Goal: Check status: Check status

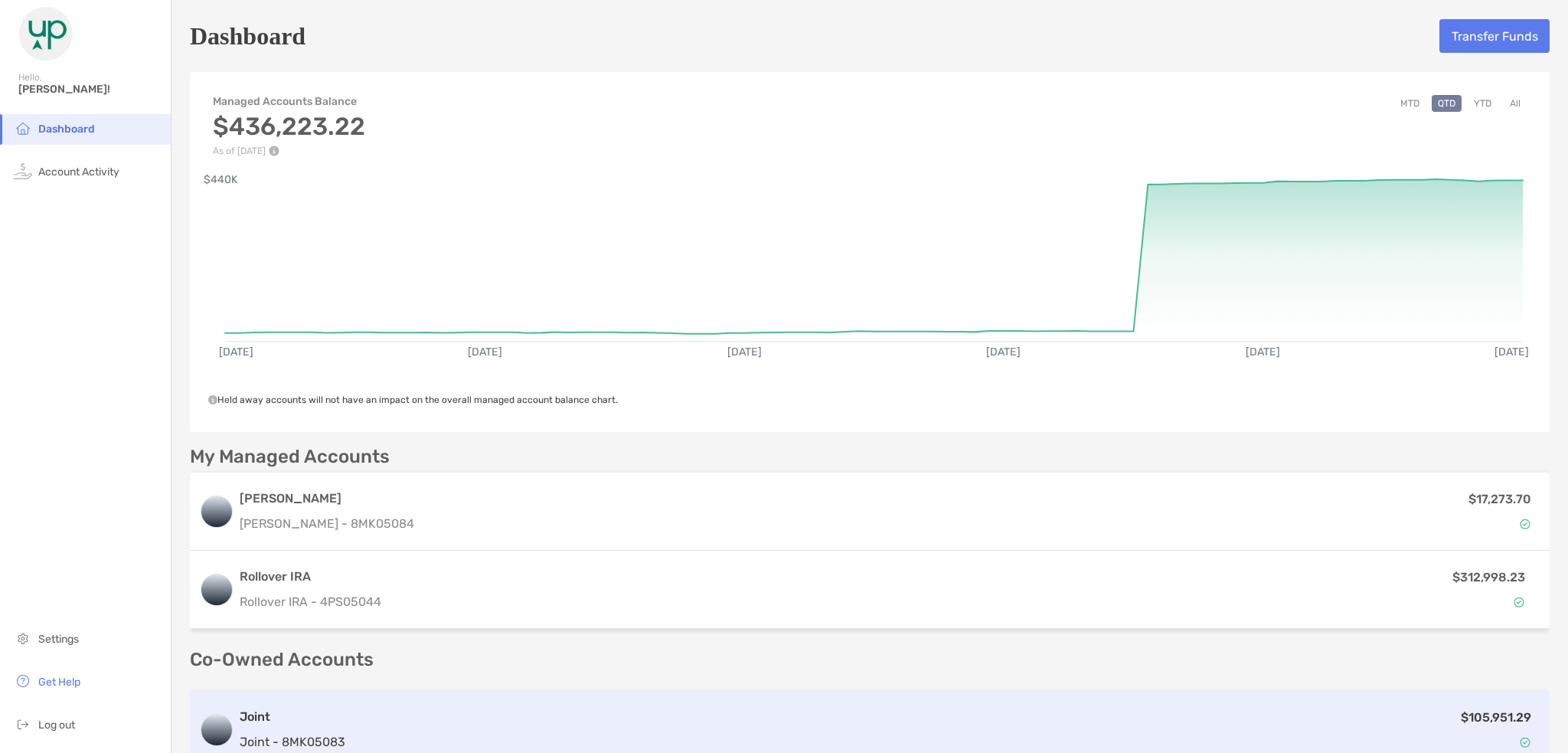
click at [592, 705] on div "Joint Joint - 8MK05083 $105,951.29" at bounding box center [869, 729] width 1359 height 78
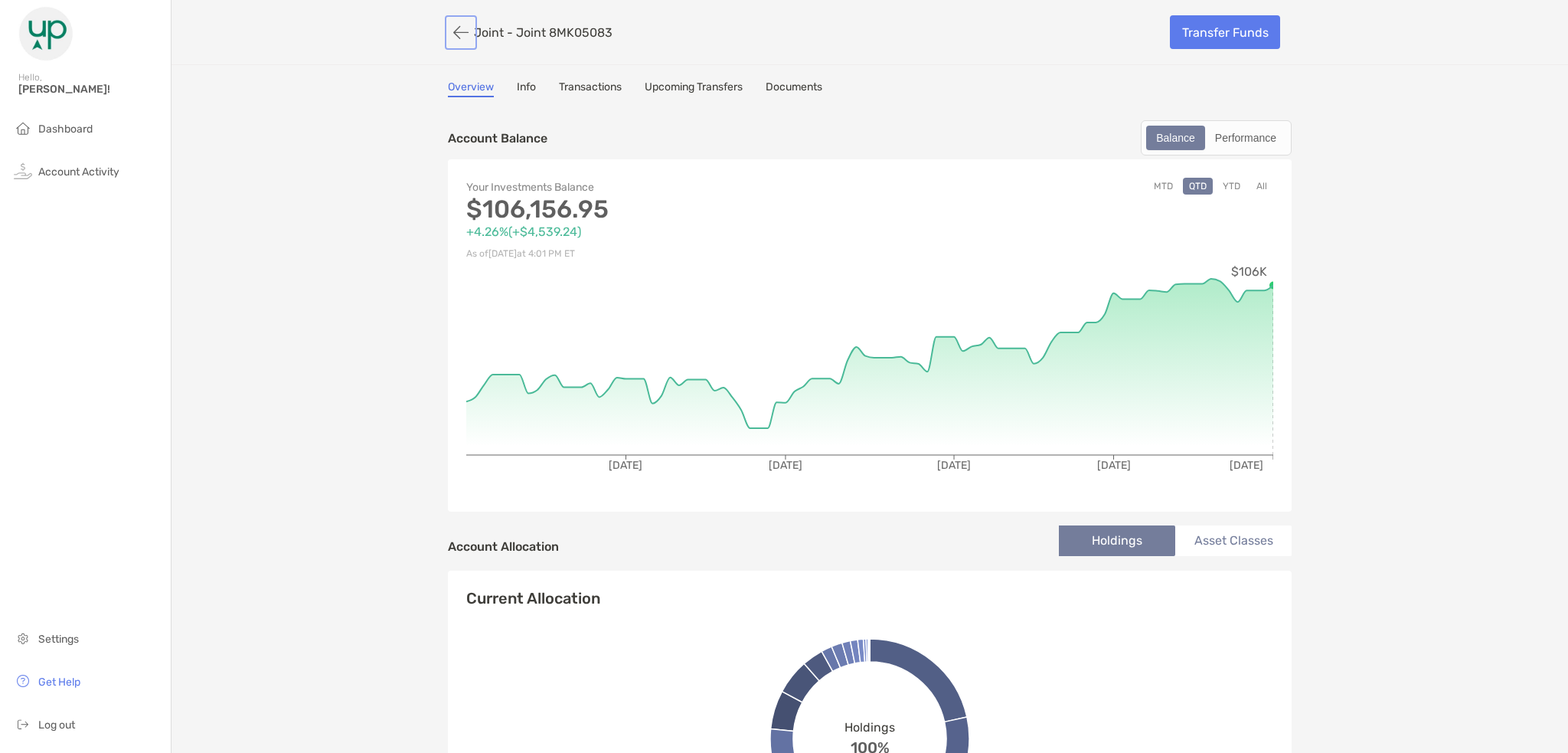
click at [454, 28] on button "button" at bounding box center [460, 33] width 26 height 29
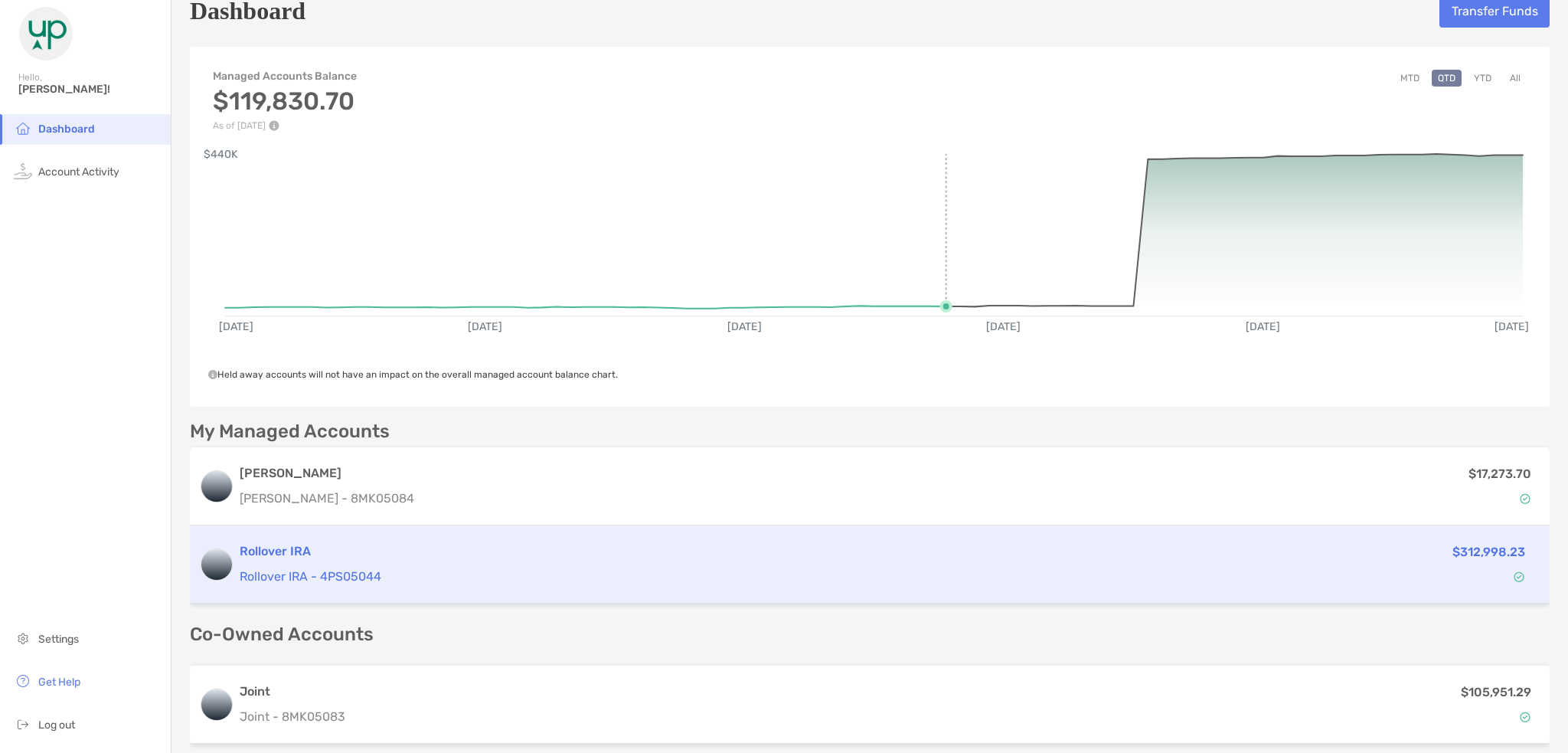
scroll to position [77, 0]
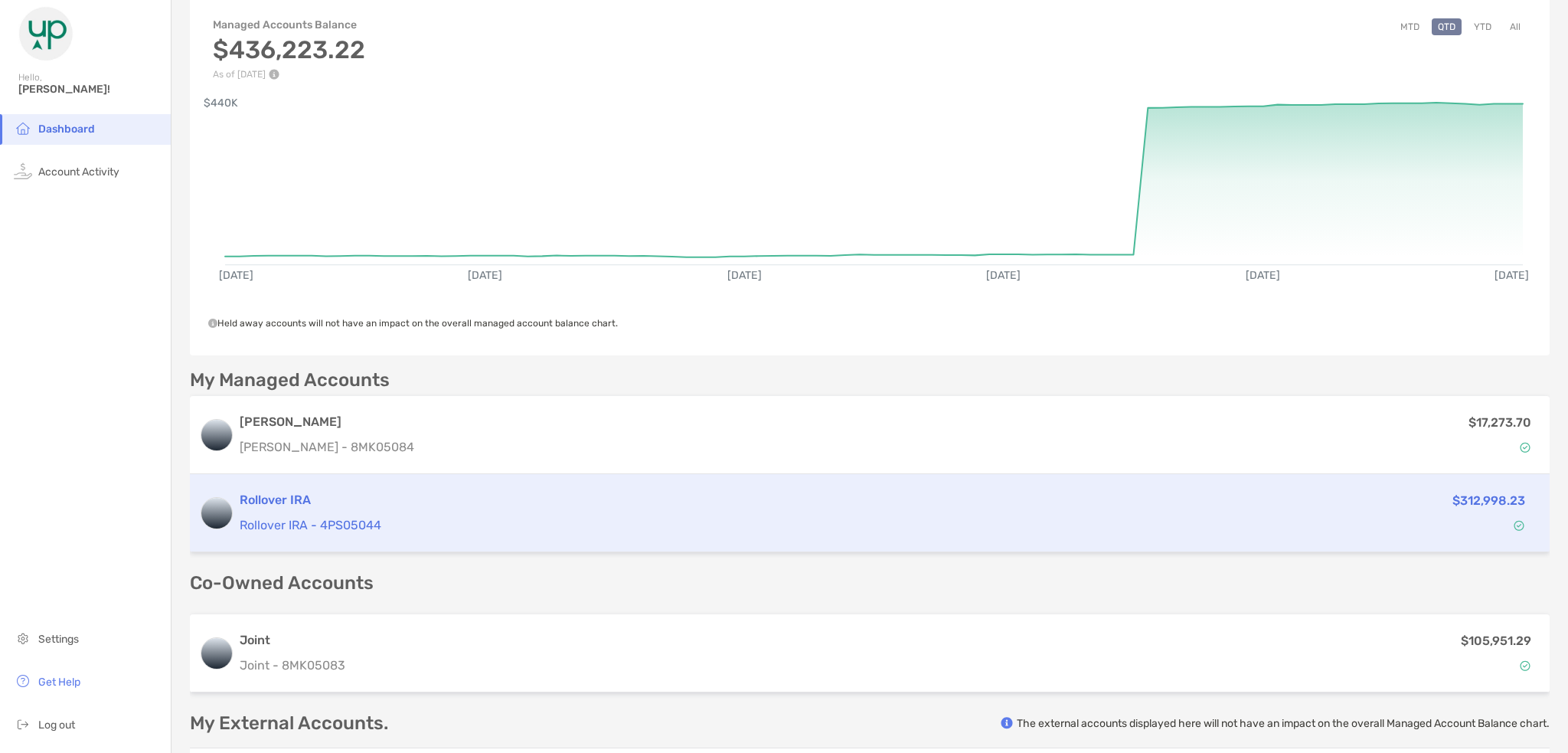
click at [425, 528] on p "Rollover IRA - 4PS05044" at bounding box center [738, 524] width 997 height 19
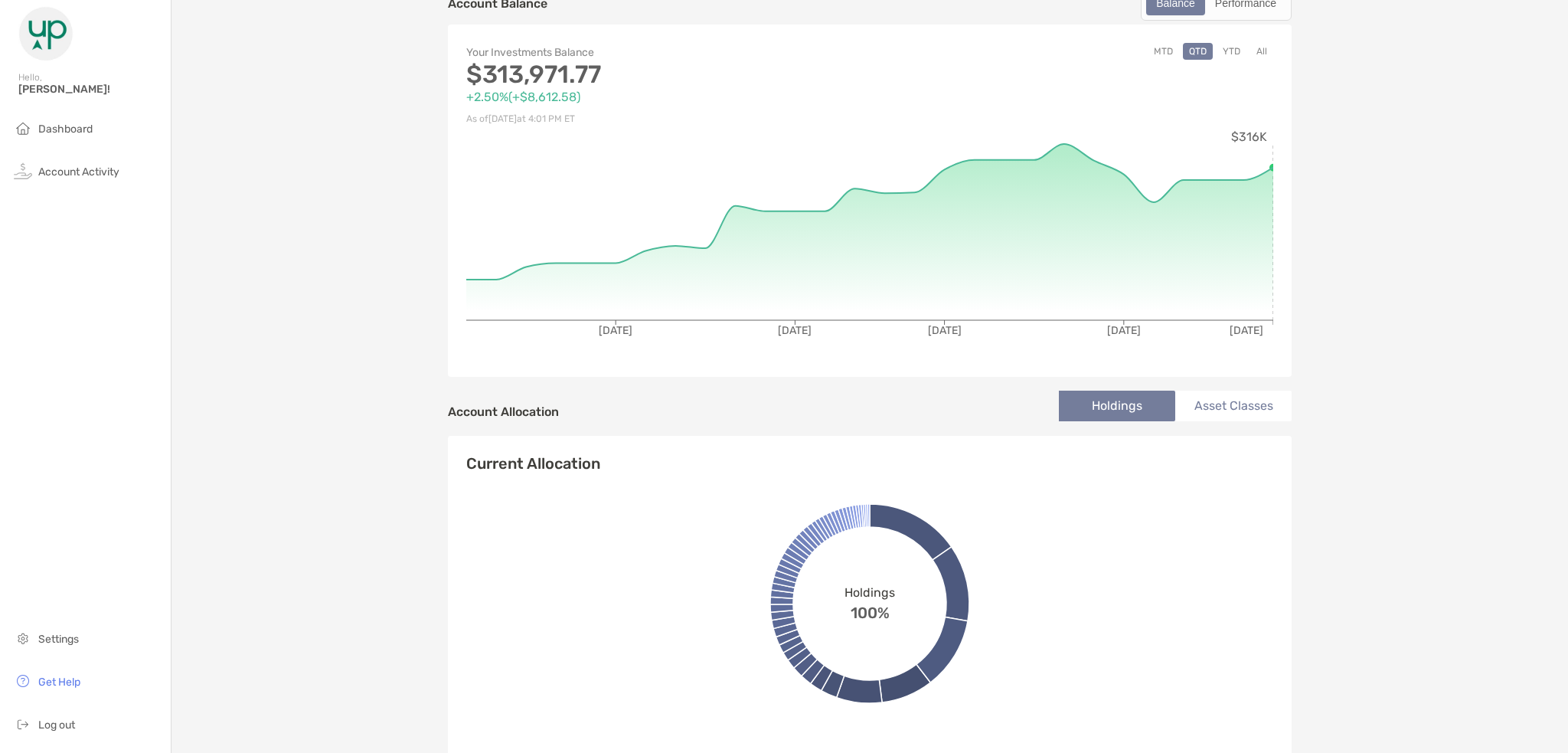
scroll to position [153, 0]
